Goal: Communication & Community: Answer question/provide support

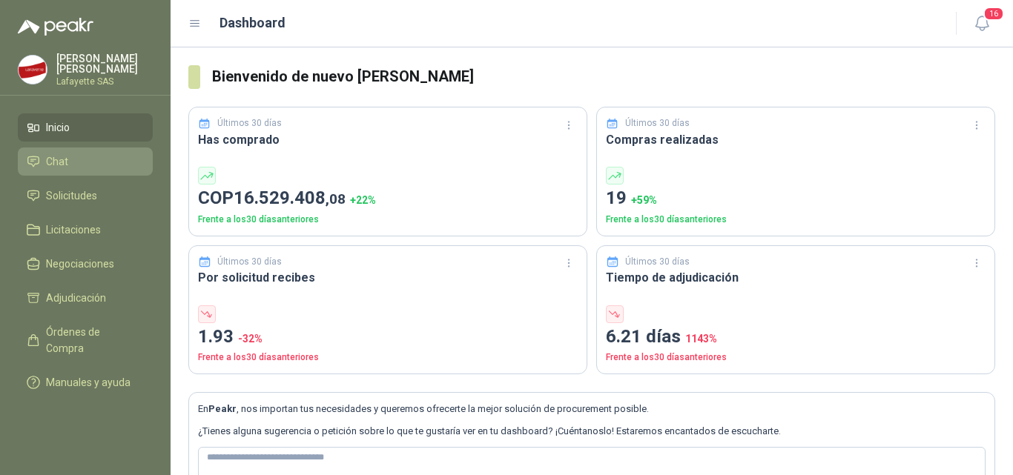
click at [50, 154] on span "Chat" at bounding box center [57, 162] width 22 height 16
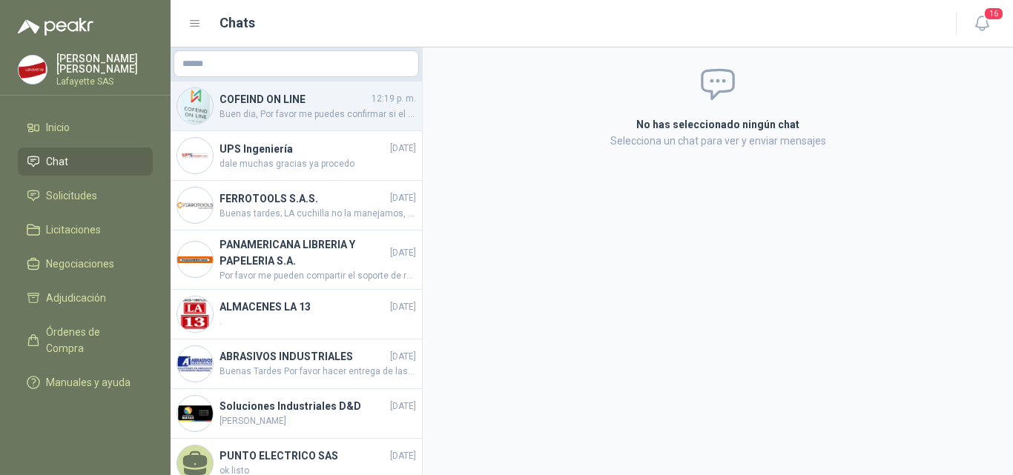
click at [286, 108] on span "Buen dia, Por favor me puedes confirmar si el pedido ustedes realizaron el desp…" at bounding box center [318, 115] width 197 height 14
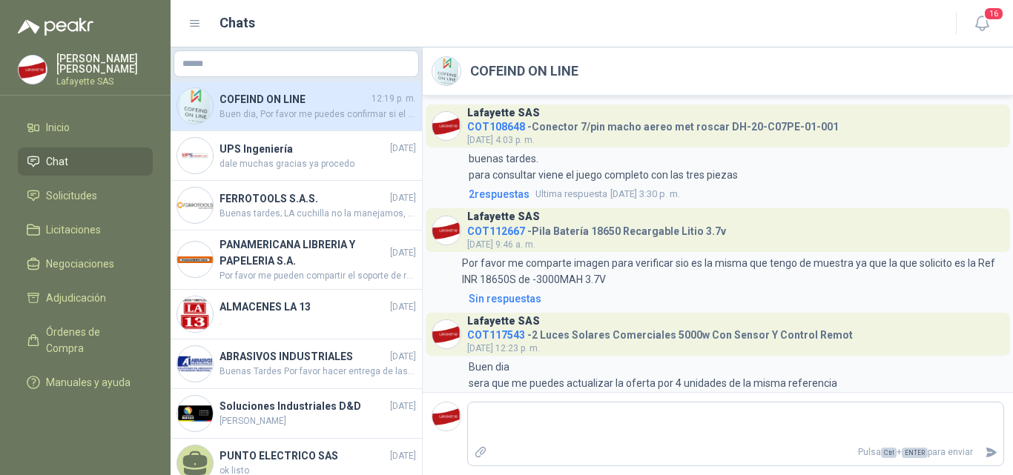
scroll to position [1614, 0]
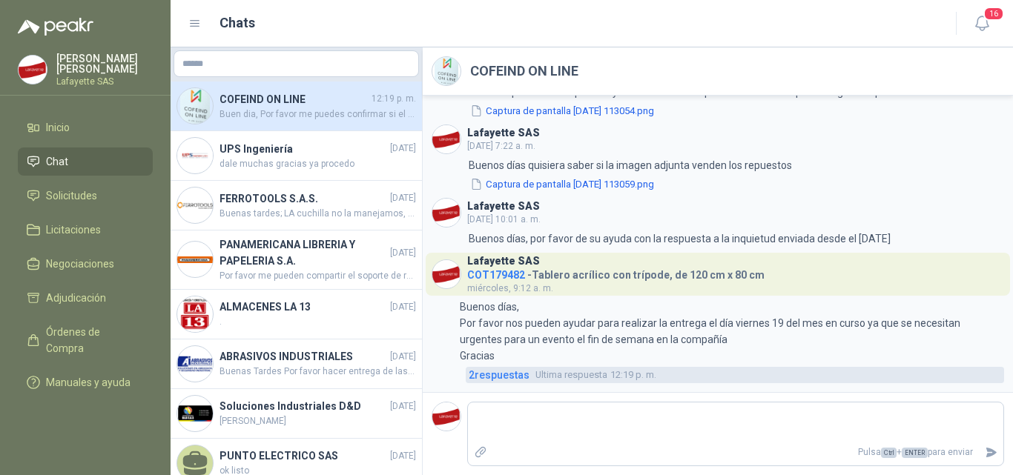
click at [512, 370] on span "2 respuesta s" at bounding box center [499, 375] width 61 height 16
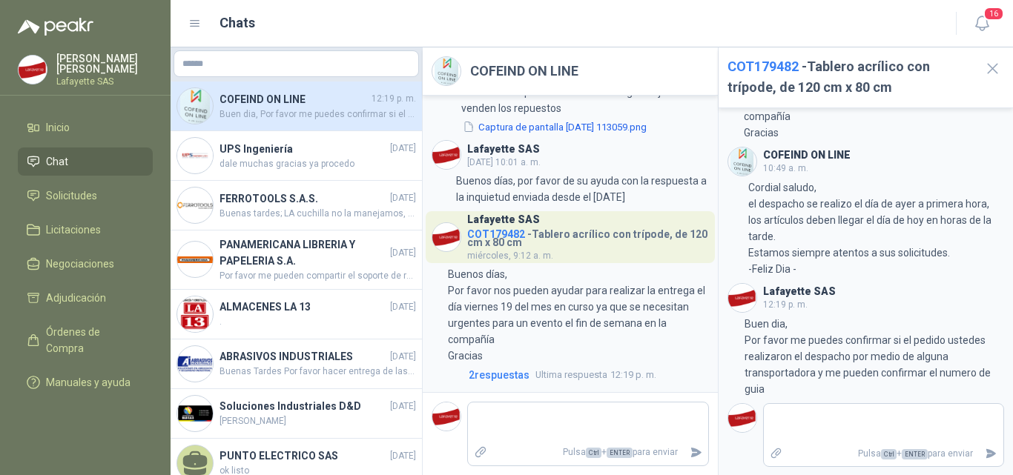
scroll to position [113, 0]
